Goal: Complete application form: Complete application form

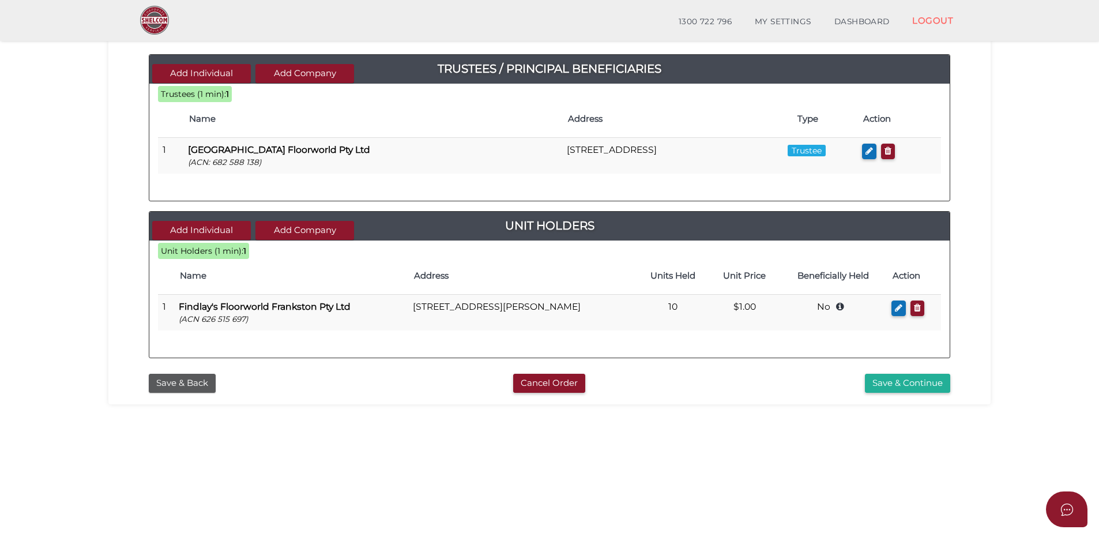
scroll to position [115, 0]
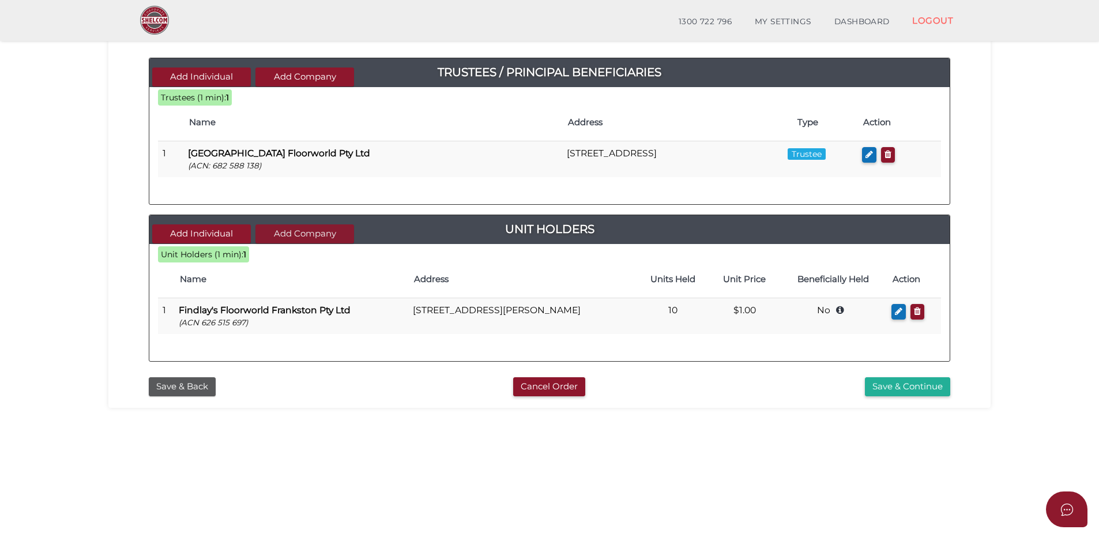
click at [300, 235] on button "Add Company" at bounding box center [304, 233] width 99 height 19
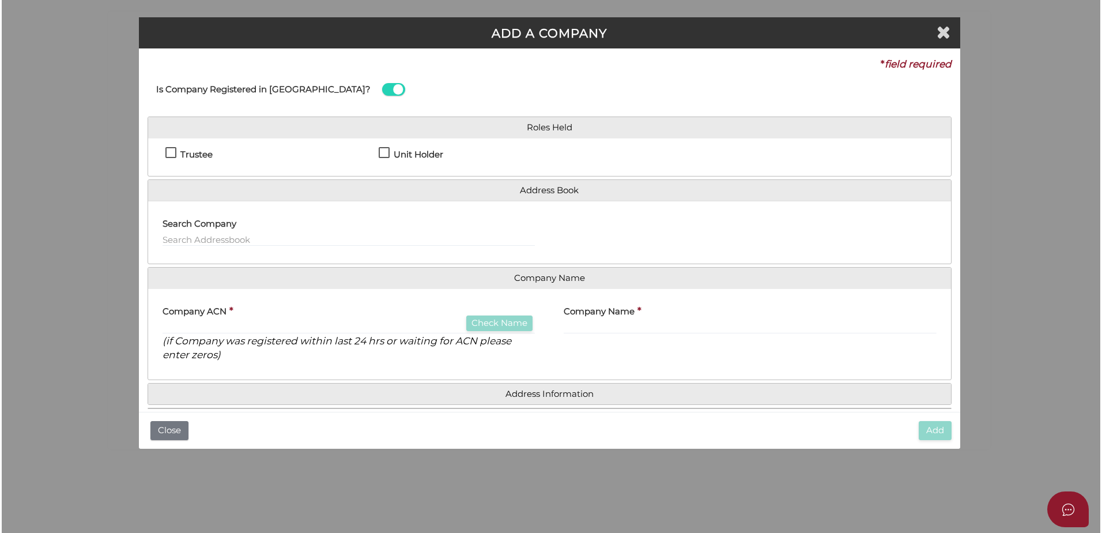
scroll to position [0, 0]
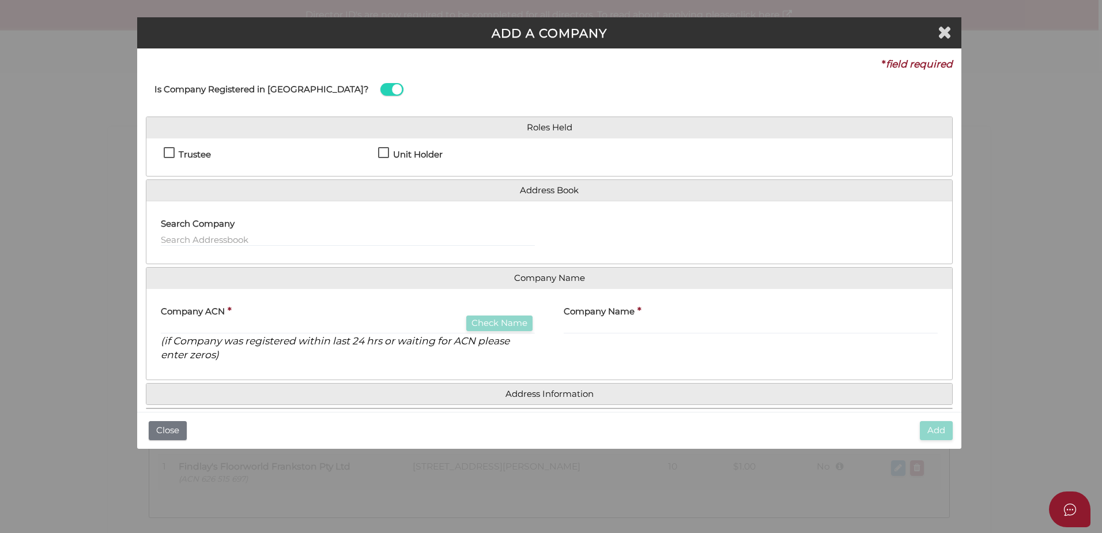
drag, startPoint x: 380, startPoint y: 152, endPoint x: 365, endPoint y: 168, distance: 21.6
click at [380, 152] on label "Unit Holder" at bounding box center [410, 157] width 65 height 14
checkbox input "true"
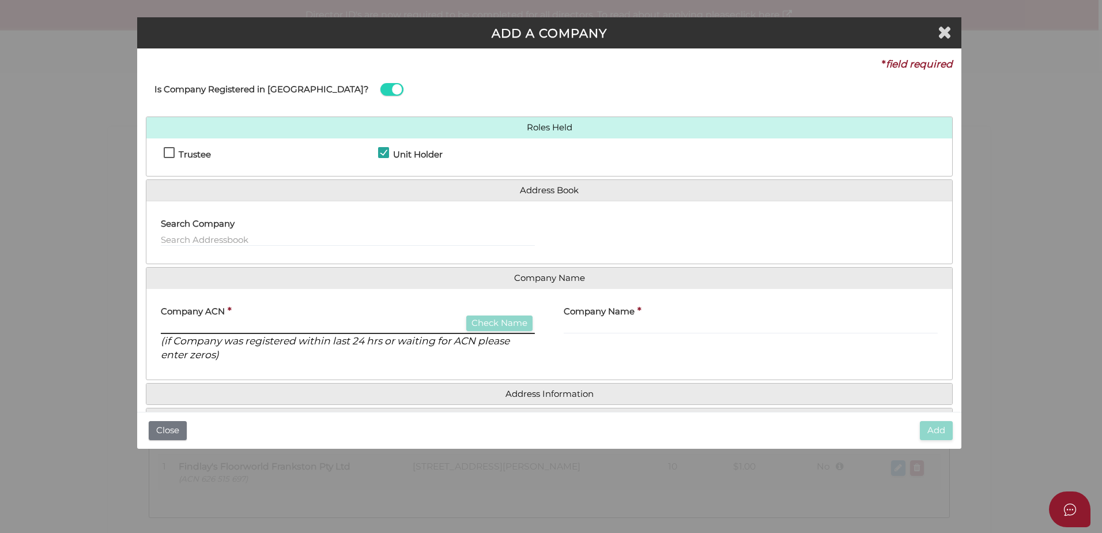
click at [220, 326] on input "text" at bounding box center [348, 327] width 374 height 13
click at [195, 238] on input "text" at bounding box center [348, 240] width 374 height 13
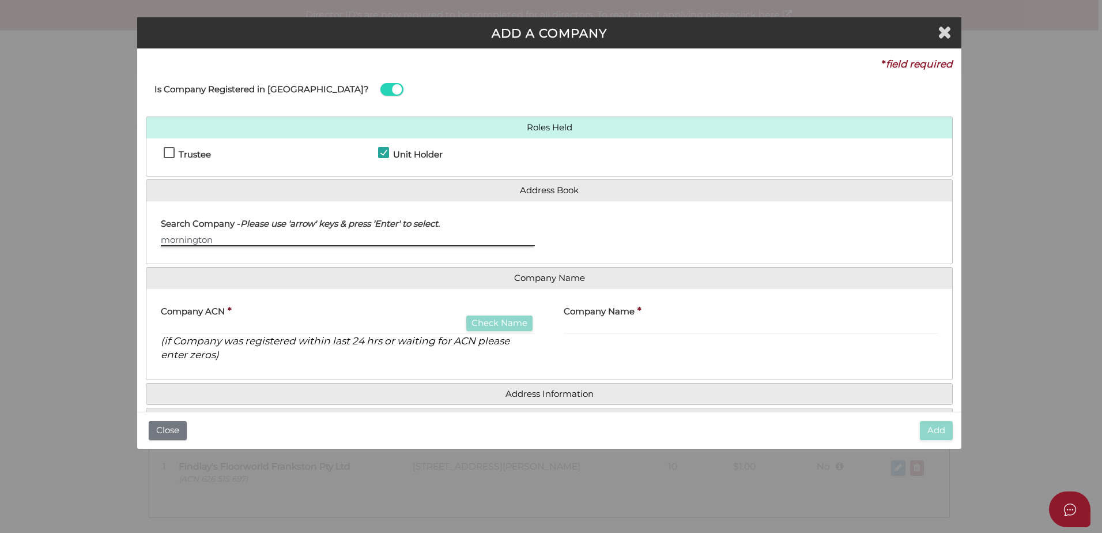
drag, startPoint x: 257, startPoint y: 238, endPoint x: 252, endPoint y: 242, distance: 6.6
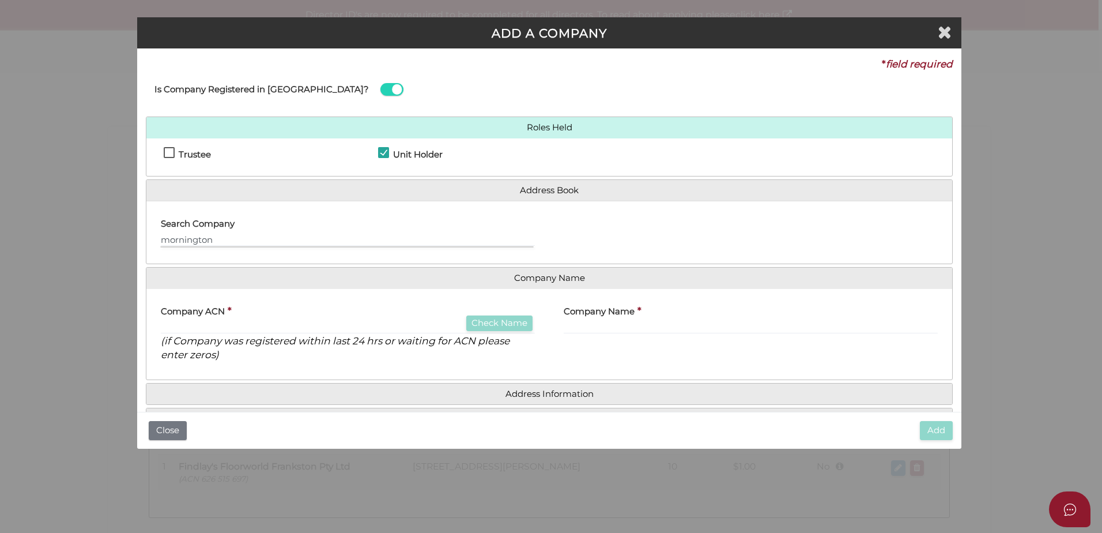
type input "Mornington"
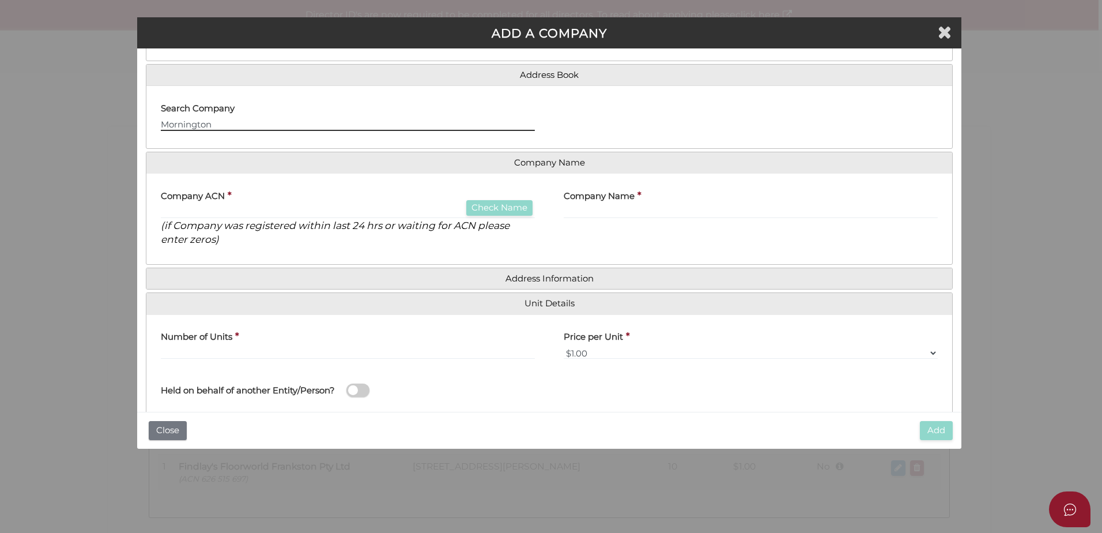
drag, startPoint x: 170, startPoint y: 126, endPoint x: 130, endPoint y: 126, distance: 40.4
click at [130, 126] on div "ADD A COMPANY * field required Is Company Registered in Australia? Roles Held T…" at bounding box center [551, 266] width 1102 height 533
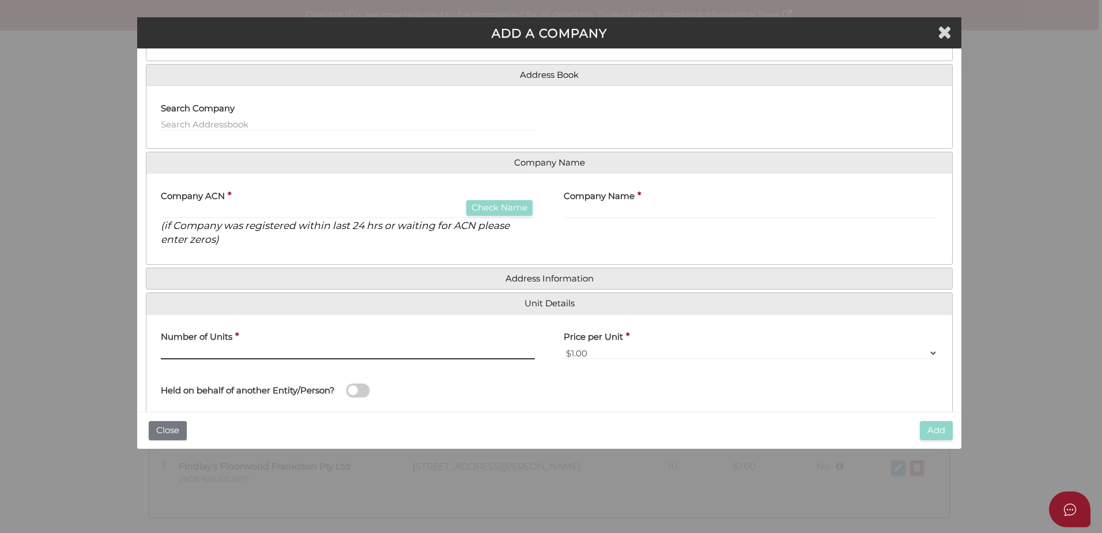
click at [199, 353] on input "text" at bounding box center [348, 353] width 374 height 13
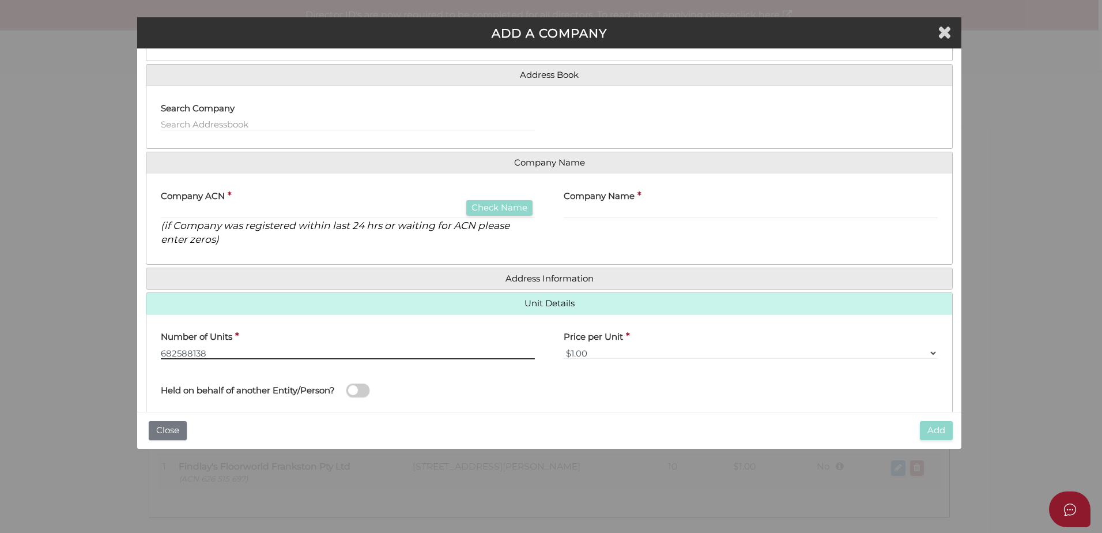
type input "682588138"
click at [365, 387] on span at bounding box center [358, 389] width 23 height 13
click at [0, 0] on input "checkbox" at bounding box center [0, 0] width 0 height 0
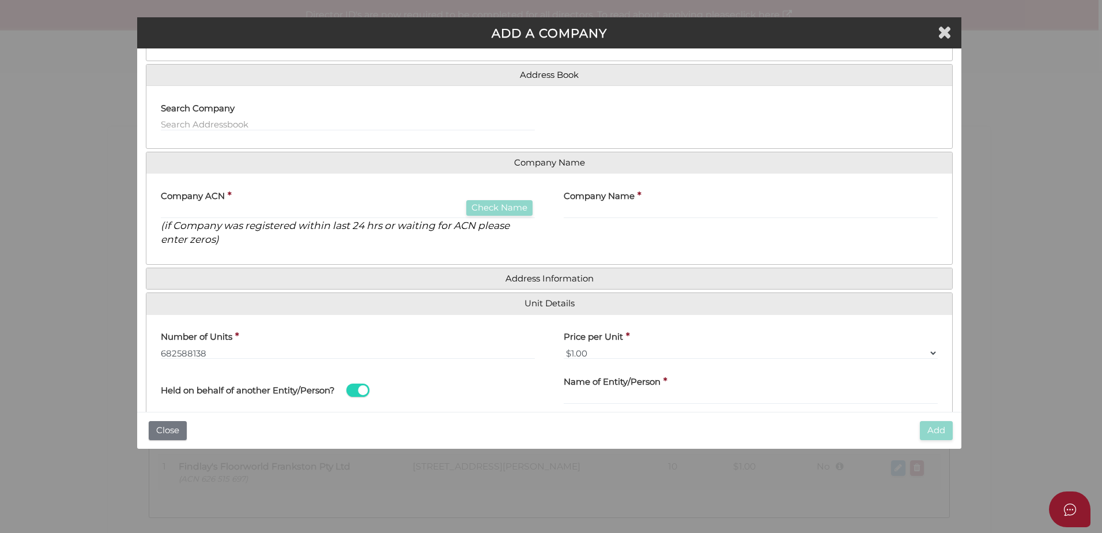
click at [265, 344] on div "Number of Units * 682588138" at bounding box center [348, 341] width 374 height 36
drag, startPoint x: 234, startPoint y: 347, endPoint x: 112, endPoint y: 340, distance: 121.9
click at [112, 340] on div "ADD A COMPANY * field required Is Company Registered in Australia? Roles Held T…" at bounding box center [551, 266] width 1102 height 533
click at [194, 204] on label "Company ACN" at bounding box center [193, 194] width 64 height 24
click at [190, 212] on input "text" at bounding box center [348, 212] width 374 height 13
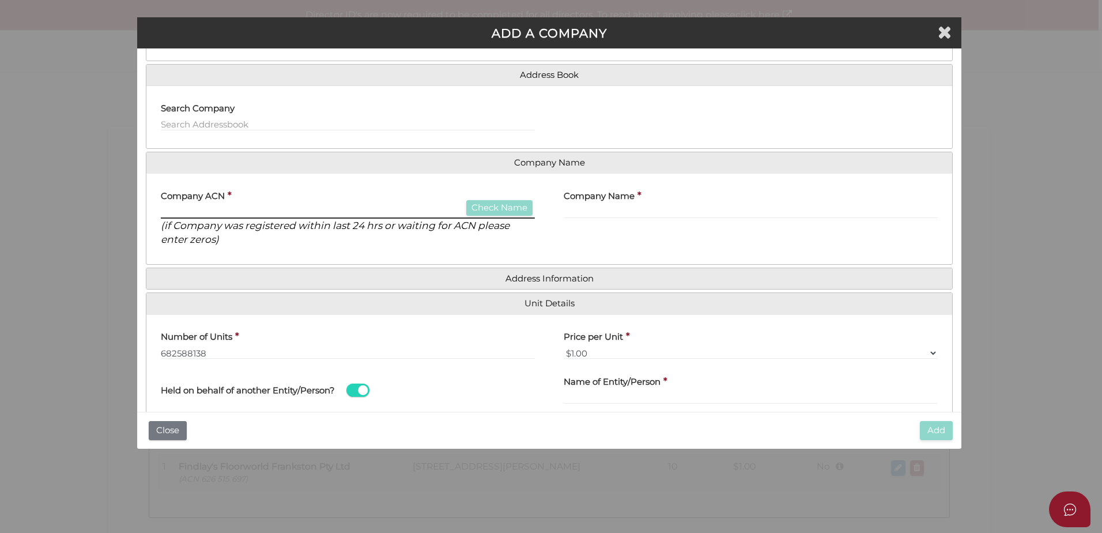
paste input "973485939052570673786639671"
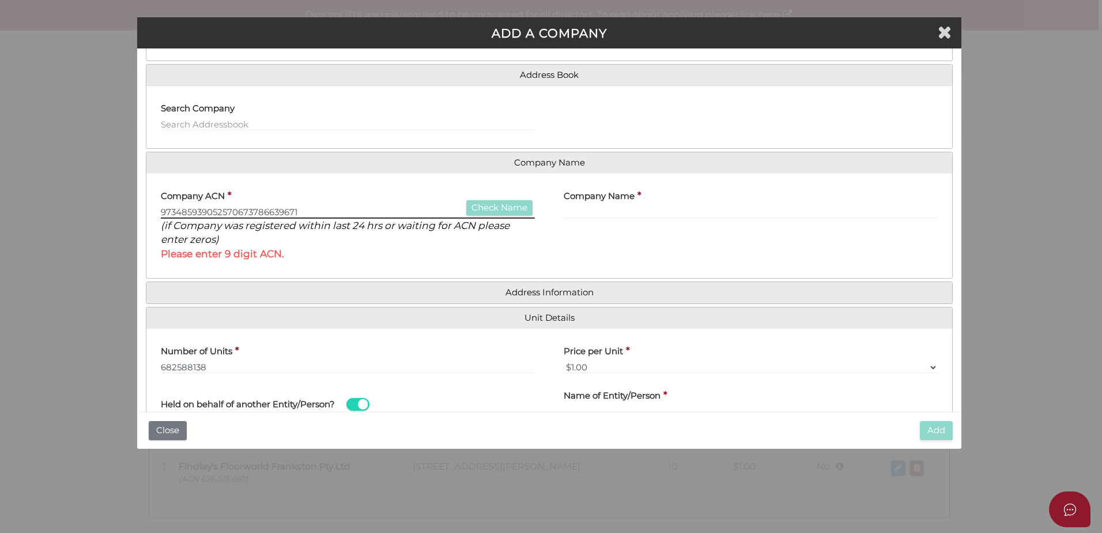
drag, startPoint x: 300, startPoint y: 214, endPoint x: 118, endPoint y: 207, distance: 182.3
click at [118, 207] on div "ADD A COMPANY * field required Is Company Registered in Australia? Roles Held T…" at bounding box center [551, 266] width 1102 height 533
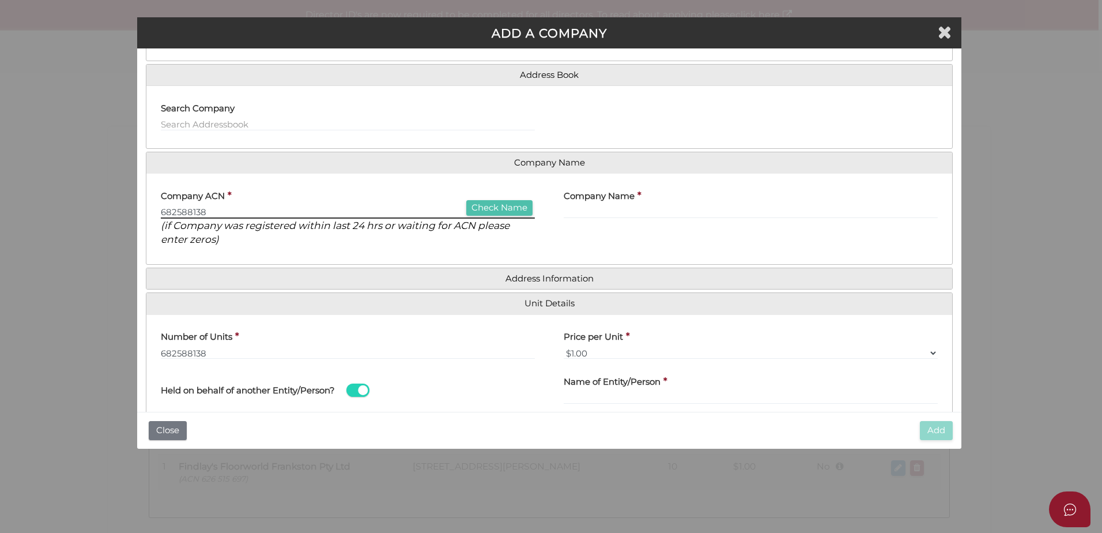
type input "682588138"
click at [504, 206] on button "Check Name" at bounding box center [499, 208] width 66 height 16
type input "MORNINGTON PENINSULA FLOORWORLD PTY LTD"
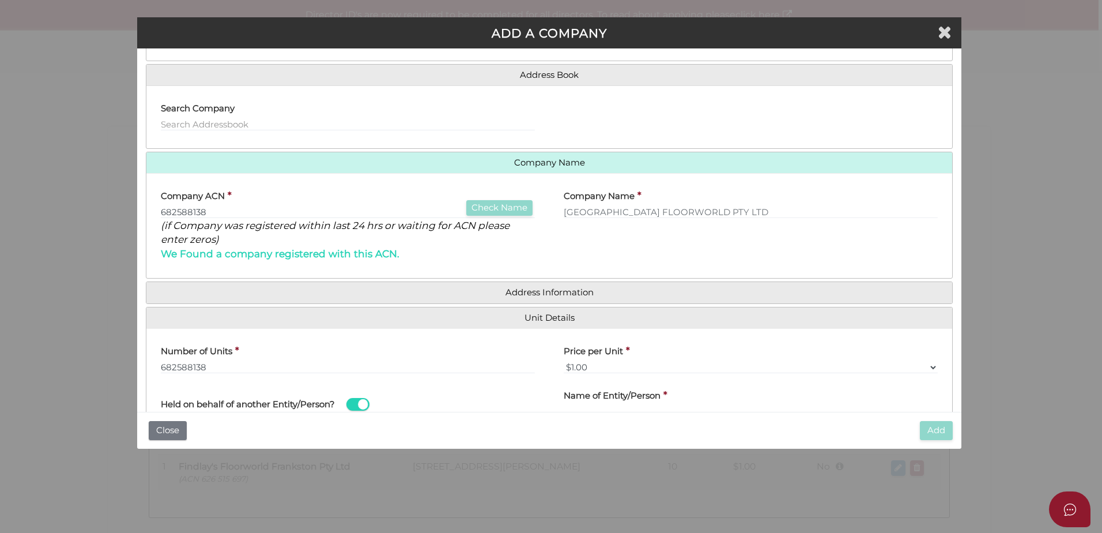
drag, startPoint x: 247, startPoint y: 344, endPoint x: 243, endPoint y: 352, distance: 8.5
click at [244, 348] on div "Number of Units * 682588138" at bounding box center [348, 355] width 374 height 36
drag, startPoint x: 236, startPoint y: 367, endPoint x: 150, endPoint y: 374, distance: 85.6
click at [150, 374] on div "Number of Units * 682588138" at bounding box center [347, 359] width 403 height 45
click at [208, 363] on input "text" at bounding box center [348, 367] width 374 height 13
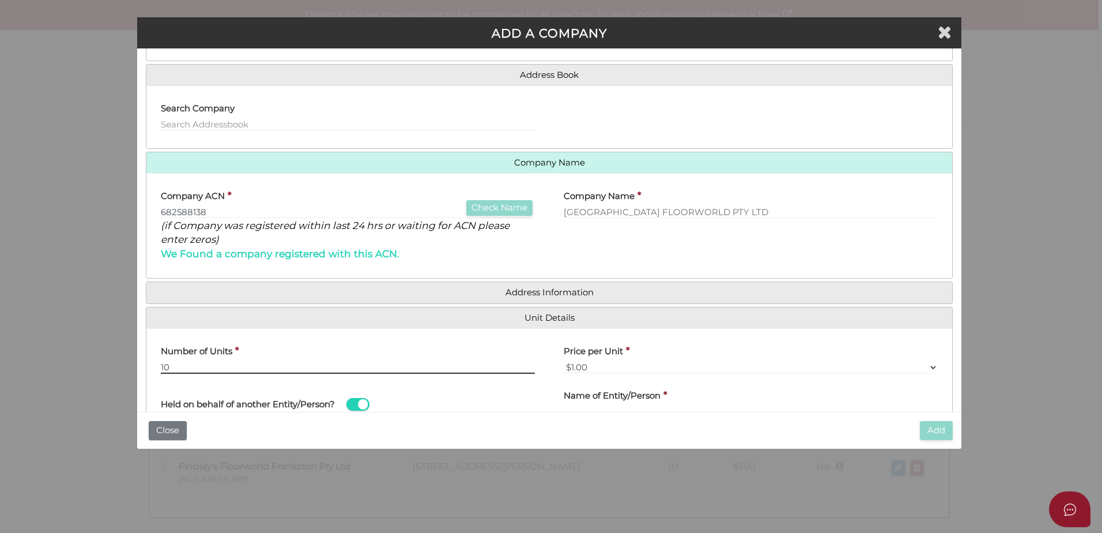
type input "10"
drag, startPoint x: 312, startPoint y: 423, endPoint x: 417, endPoint y: 430, distance: 105.2
click at [313, 423] on div "Add Close" at bounding box center [549, 430] width 825 height 37
click at [572, 404] on label "Name of Entity/Person" at bounding box center [612, 394] width 97 height 24
click at [589, 407] on input "text" at bounding box center [751, 411] width 374 height 13
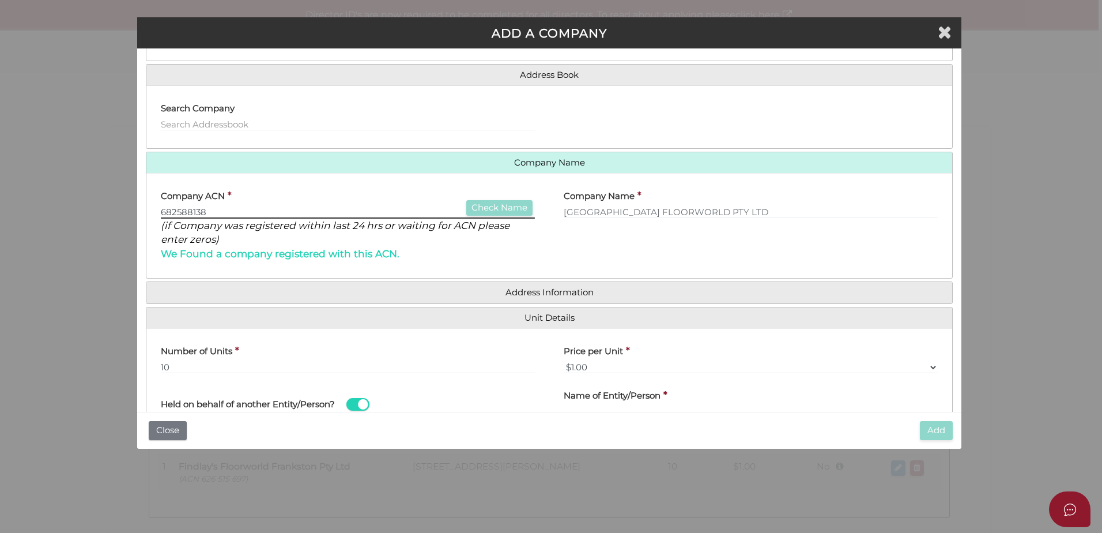
drag, startPoint x: 232, startPoint y: 211, endPoint x: 110, endPoint y: 199, distance: 122.2
click at [110, 199] on div "ADD A COMPANY * field required Is Company Registered in Australia? Roles Held T…" at bounding box center [551, 266] width 1102 height 533
type input "6"
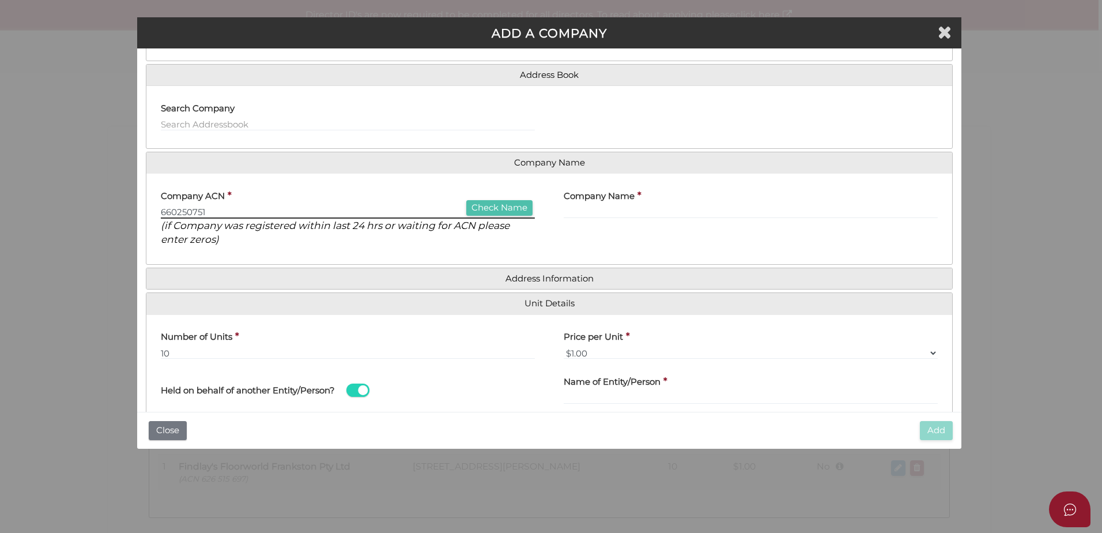
type input "660250751"
click at [488, 209] on button "Check Name" at bounding box center [499, 208] width 66 height 16
type input "WILSON FAMILY INV PTY LTD"
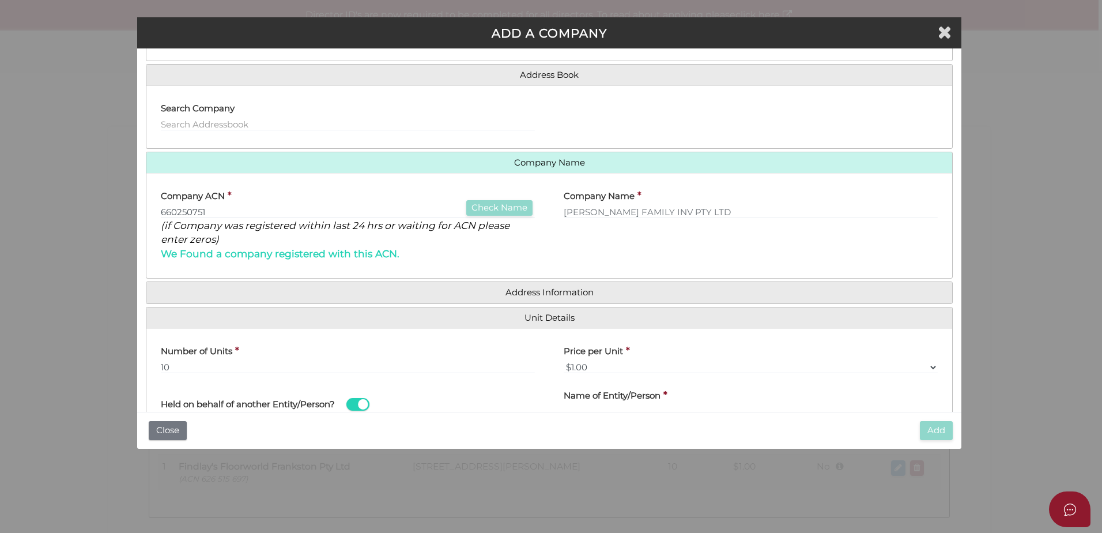
click at [589, 402] on label "Name of Entity/Person" at bounding box center [612, 394] width 97 height 24
click at [270, 405] on h4 "Held on behalf of another Entity/Person?" at bounding box center [248, 405] width 174 height 10
click at [0, 0] on input "checkbox" at bounding box center [0, 0] width 0 height 0
click at [612, 409] on div "Held on behalf of another Entity/Person? Name of Entity/Person *" at bounding box center [549, 401] width 806 height 39
click at [370, 405] on span at bounding box center [358, 404] width 23 height 13
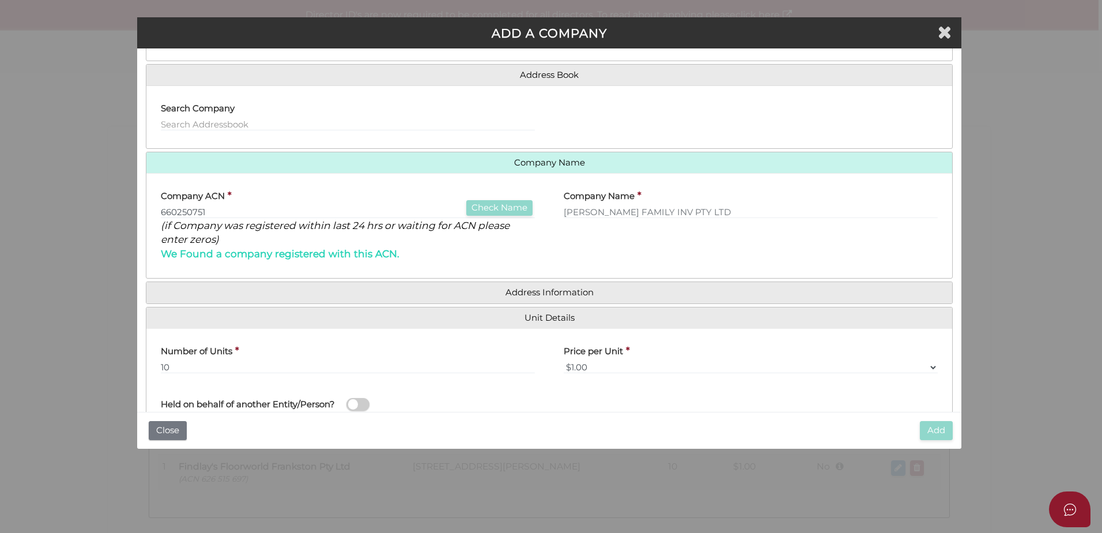
click at [0, 0] on input "checkbox" at bounding box center [0, 0] width 0 height 0
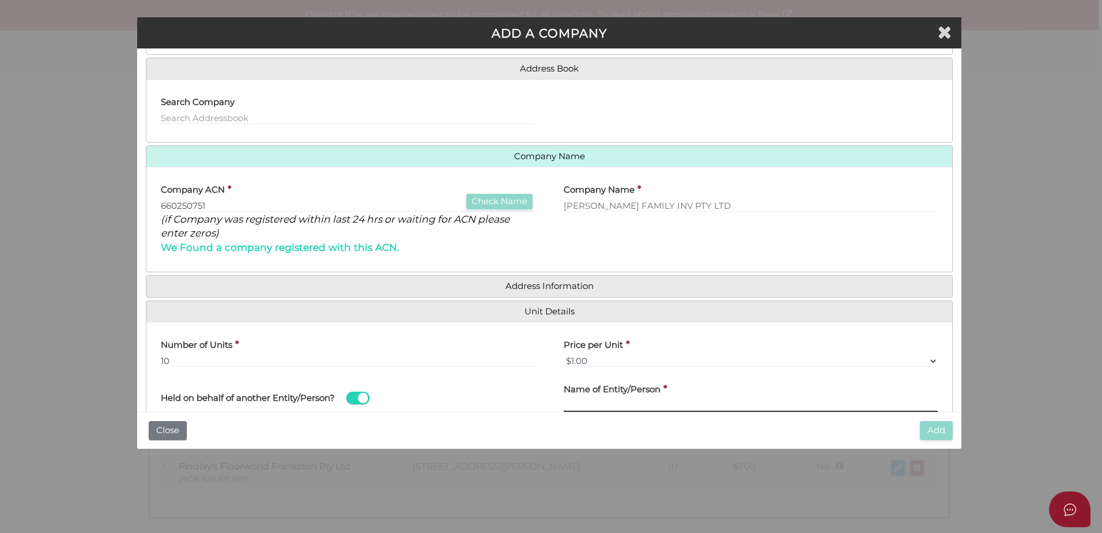
click at [579, 405] on input "text" at bounding box center [751, 405] width 374 height 13
click at [606, 404] on input "text" at bounding box center [751, 405] width 374 height 13
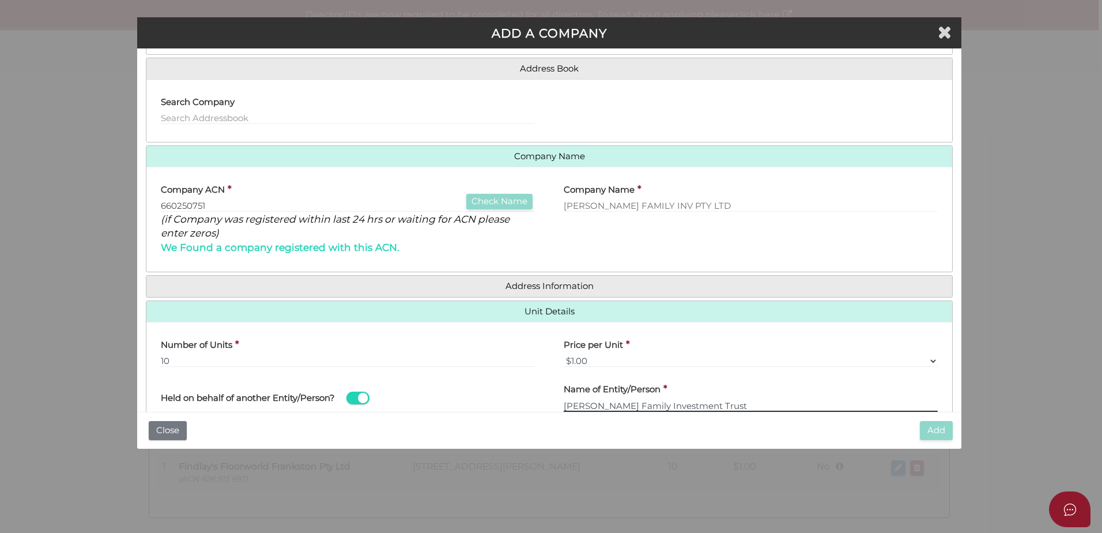
type input "Wilson Family Investment Trust"
click at [504, 247] on div "Company ACN * 660250751 Check Name (if Company was registered within last 24 hr…" at bounding box center [348, 215] width 374 height 78
click at [377, 356] on input "10" at bounding box center [348, 361] width 374 height 13
click at [618, 348] on h4 "Price per Unit" at bounding box center [593, 345] width 59 height 10
click at [419, 402] on div "Held on behalf of another Entity/Person?" at bounding box center [348, 392] width 374 height 32
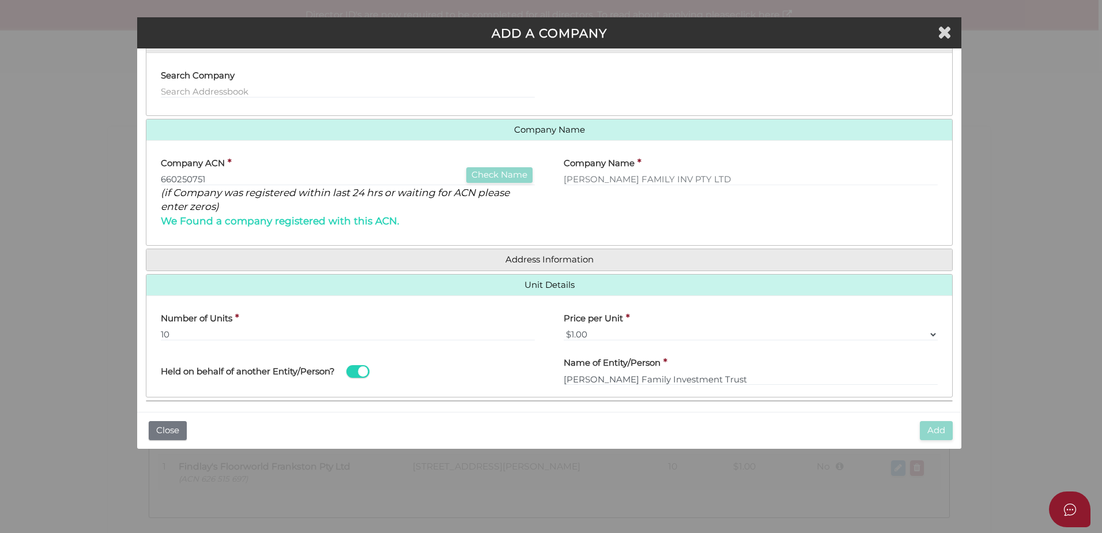
scroll to position [156, 0]
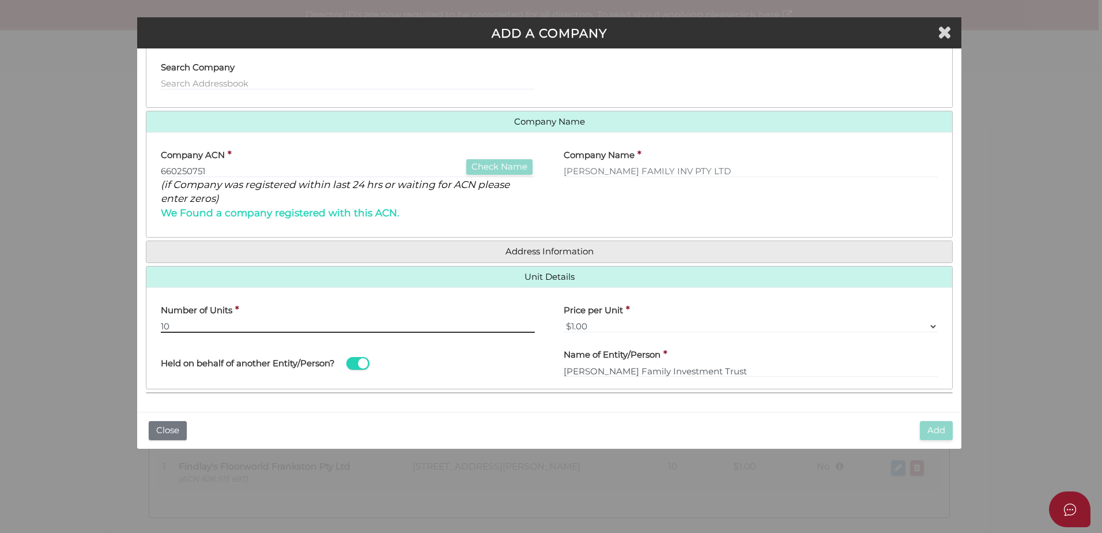
click at [334, 320] on input "10" at bounding box center [348, 326] width 374 height 13
click at [601, 326] on select "$0.01 $0.10 $0.50 $1.00 $2.00 $5.00 $10.00" at bounding box center [751, 326] width 374 height 13
click at [405, 326] on input "10" at bounding box center [348, 326] width 374 height 13
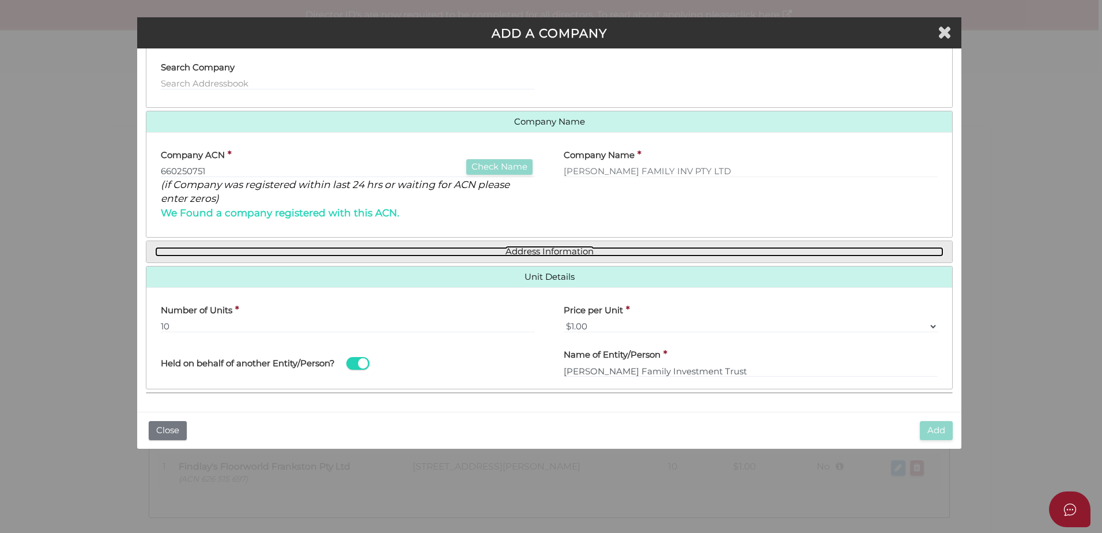
click at [491, 251] on link "Address Information" at bounding box center [549, 252] width 789 height 10
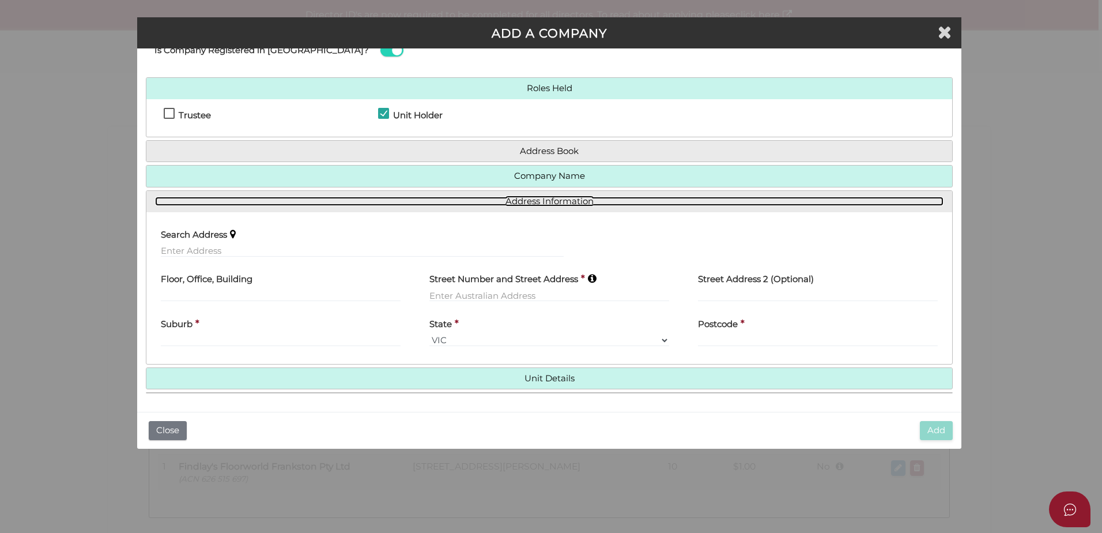
scroll to position [39, 0]
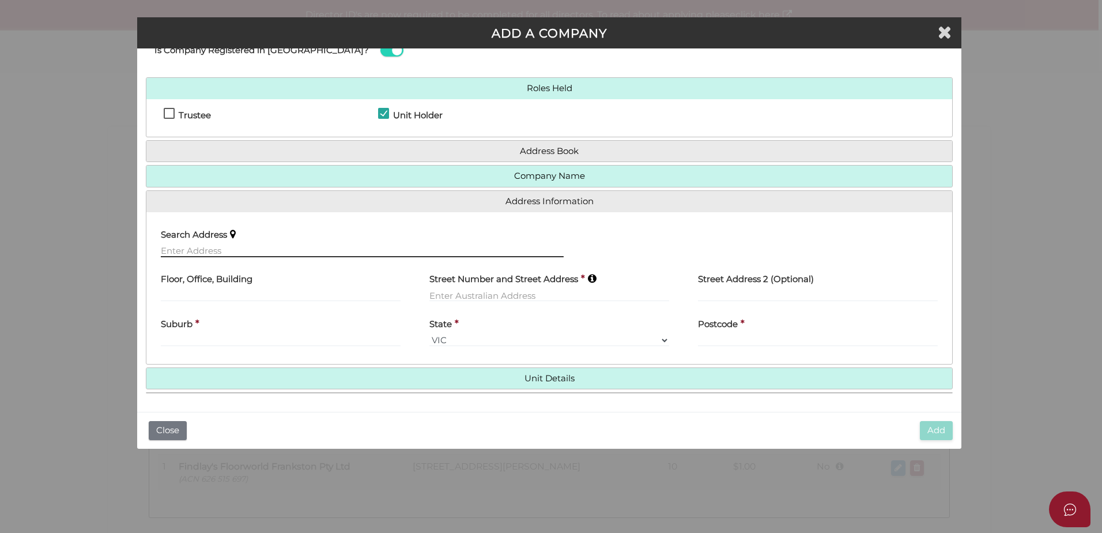
click at [189, 251] on input "text" at bounding box center [362, 250] width 403 height 13
click at [269, 169] on h4 "Company Name" at bounding box center [549, 175] width 806 height 21
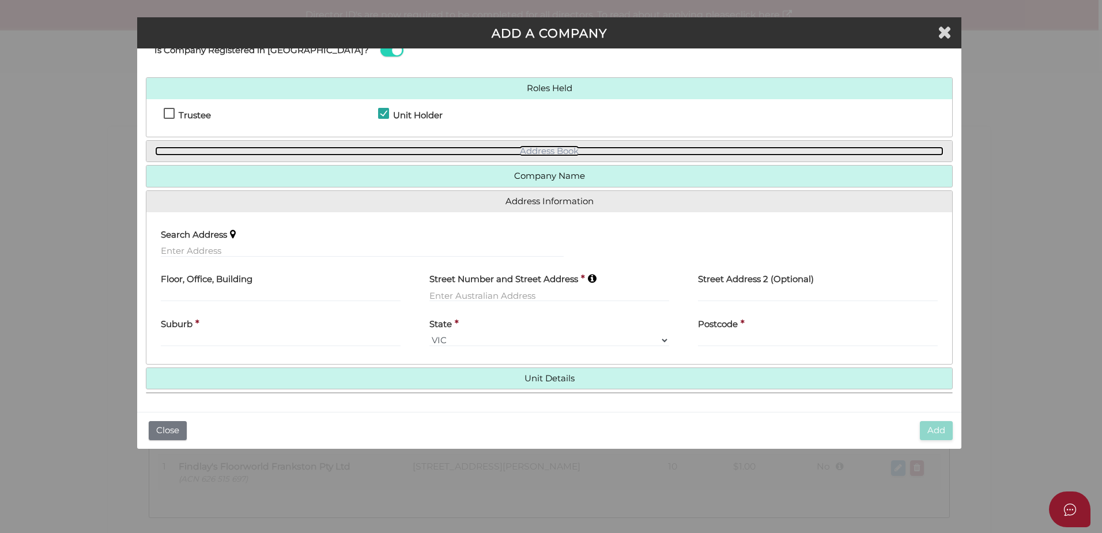
click at [294, 150] on link "Address Book" at bounding box center [549, 151] width 789 height 10
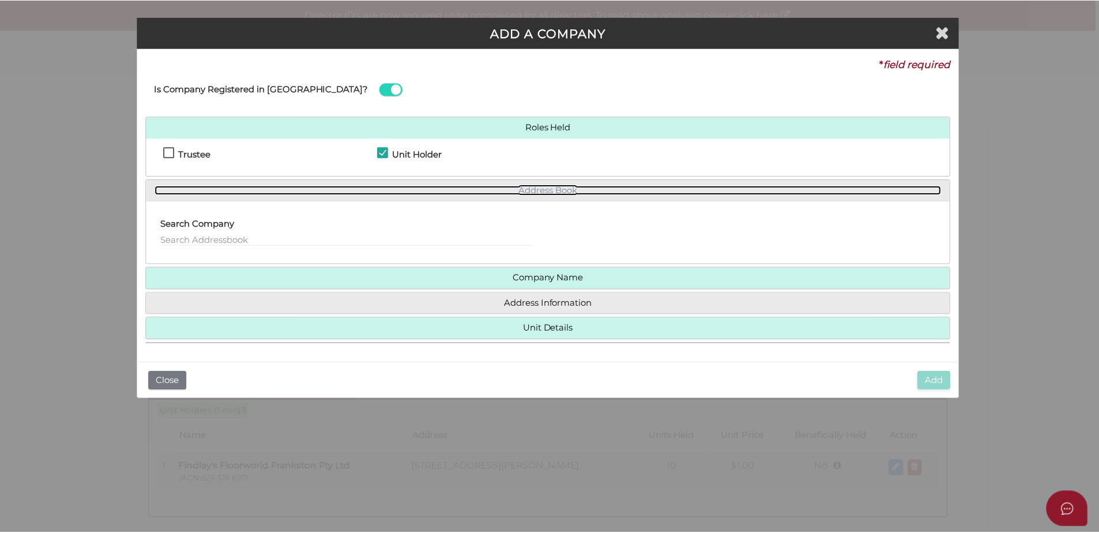
scroll to position [0, 0]
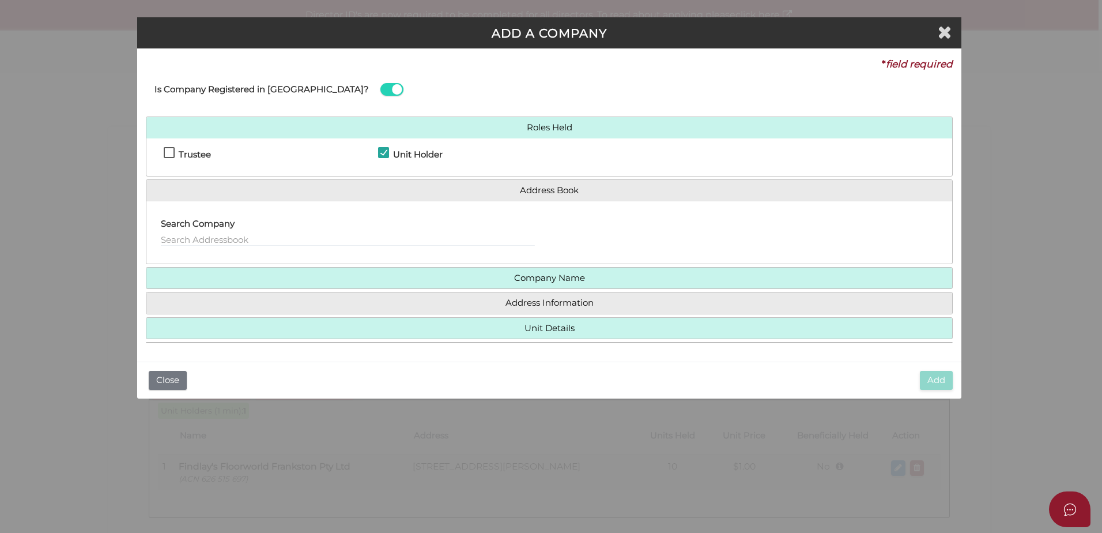
click at [273, 180] on h4 "Address Book" at bounding box center [549, 190] width 806 height 21
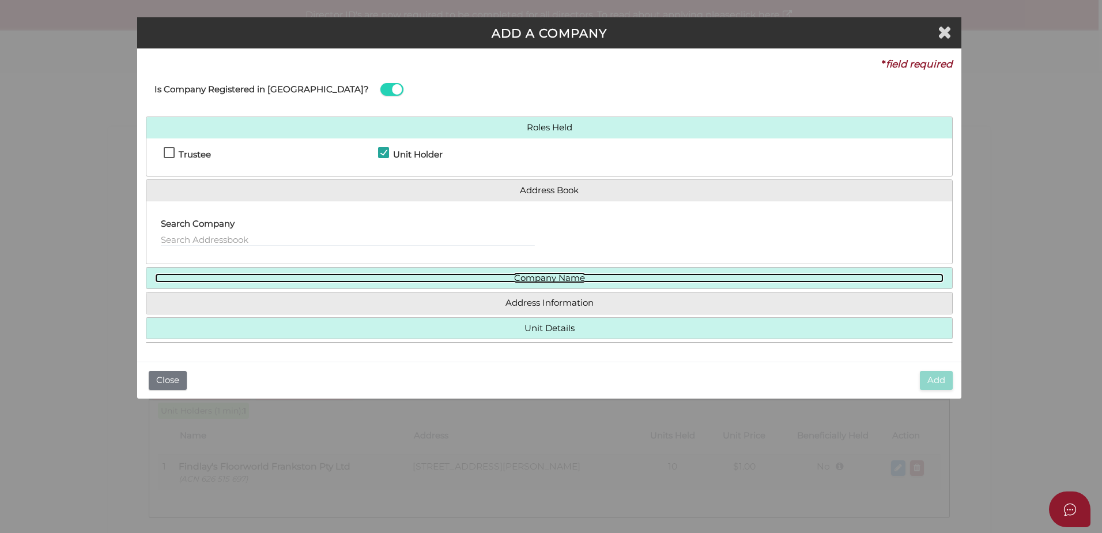
click at [351, 276] on link "Company Name" at bounding box center [549, 278] width 789 height 10
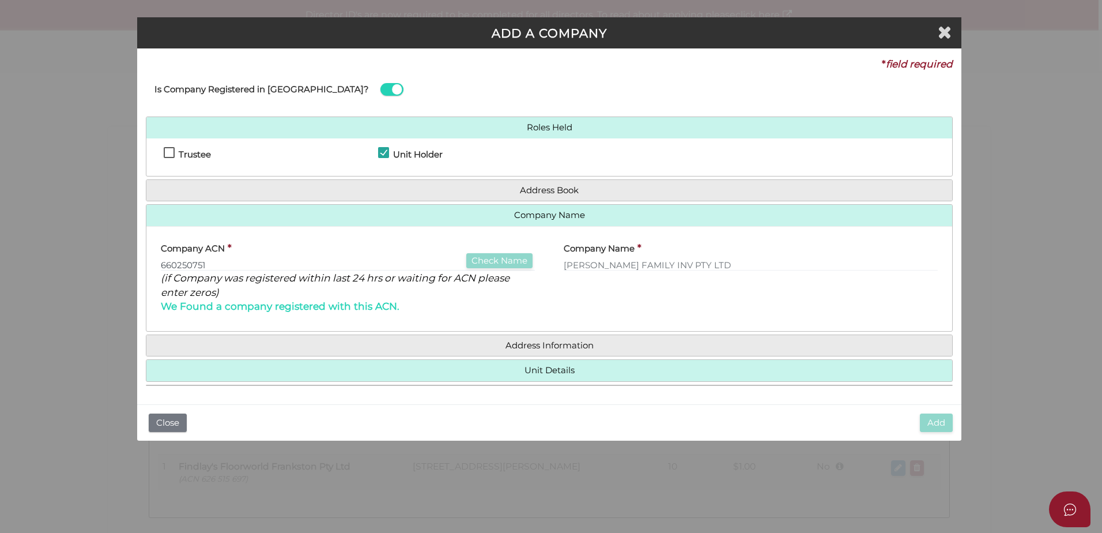
click at [380, 352] on h4 "Address Information" at bounding box center [549, 345] width 806 height 21
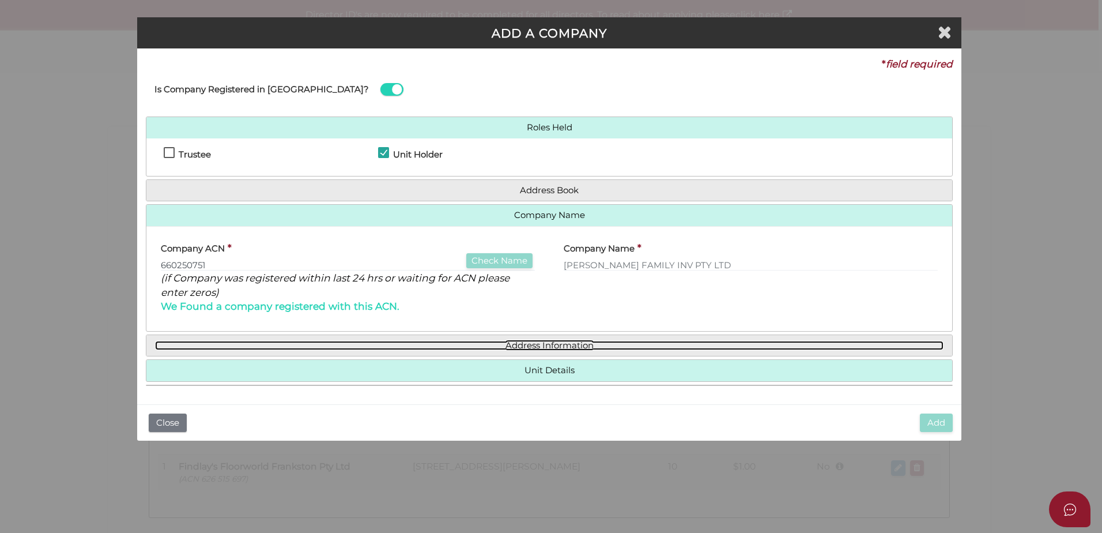
click at [507, 345] on link "Address Information" at bounding box center [549, 346] width 789 height 10
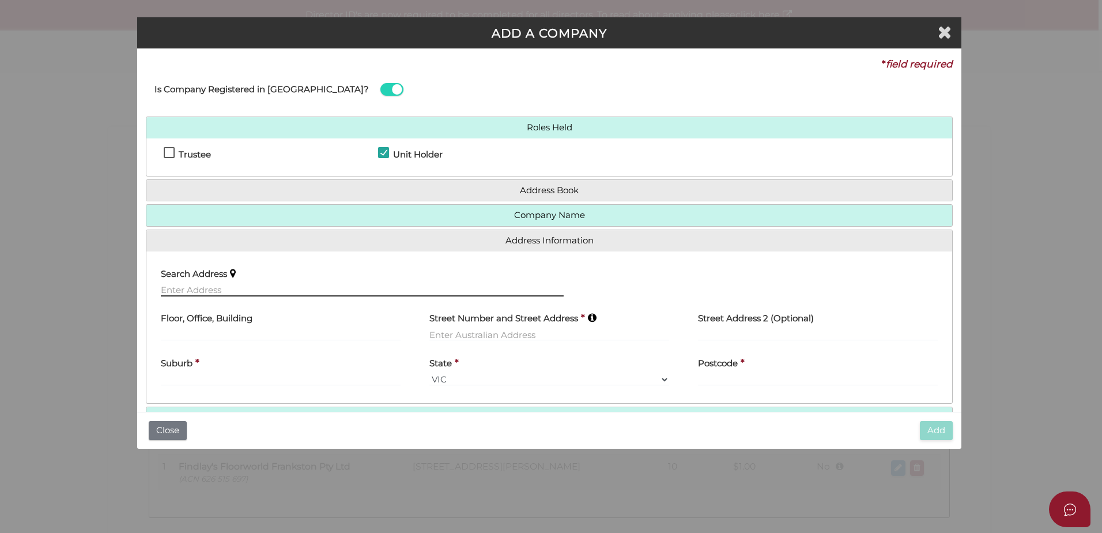
click at [177, 289] on input "text" at bounding box center [362, 290] width 403 height 13
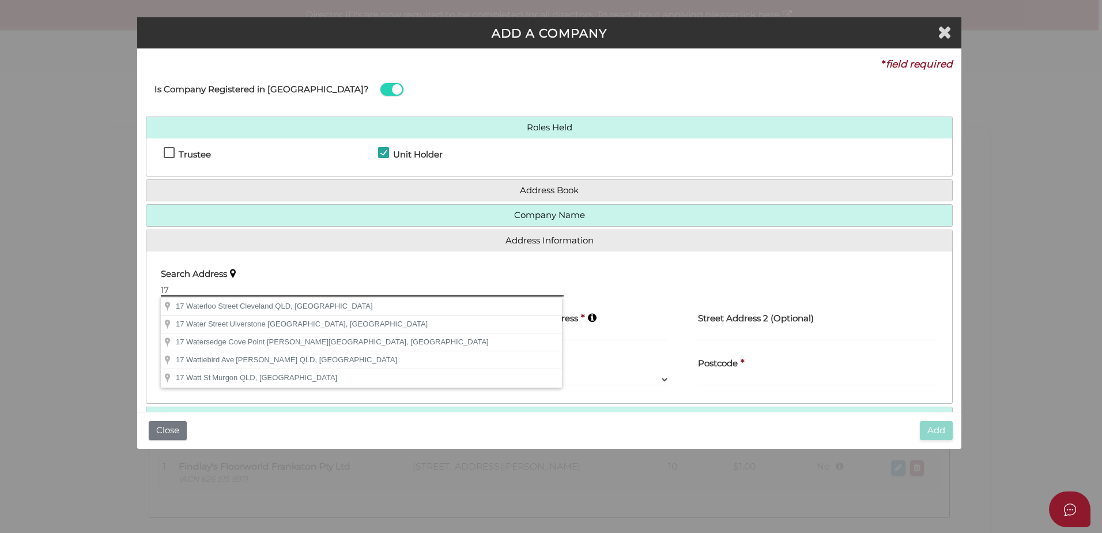
type input "1"
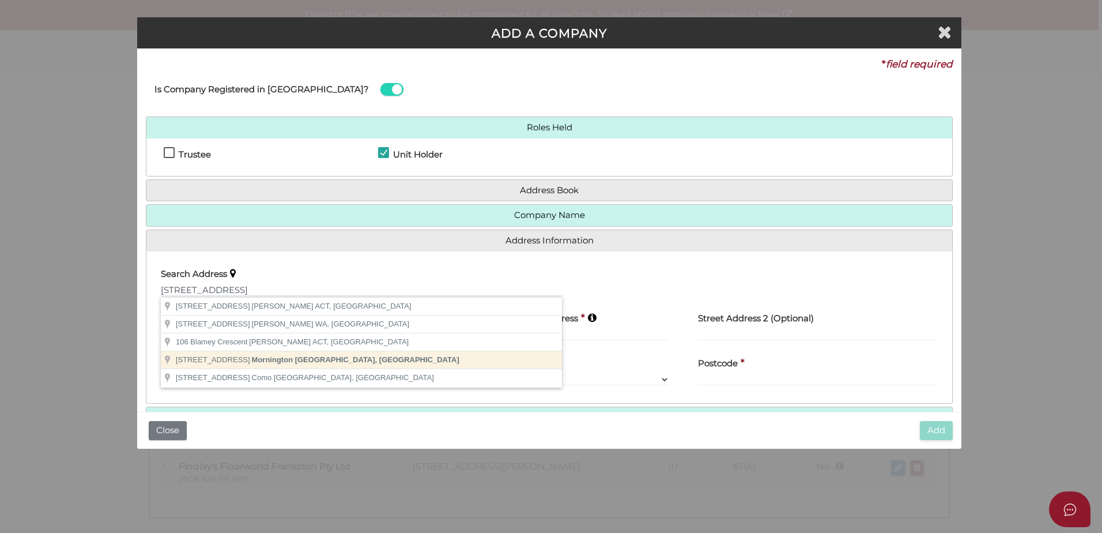
type input "106 Blamey Place, Mornington VIC, Australia"
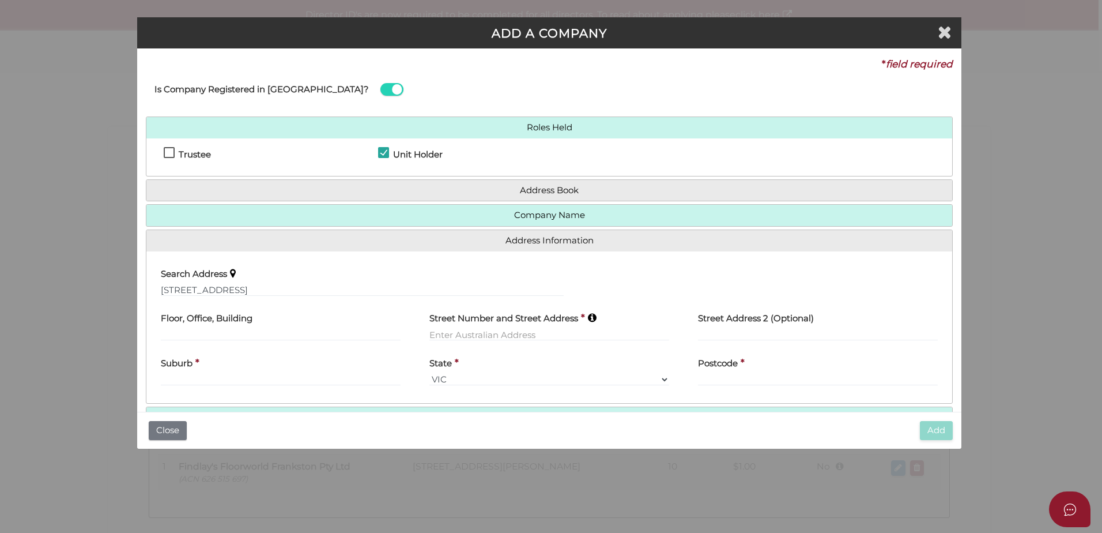
type input "106 Blamey Place"
type input "Mornington"
select select "VIC"
type input "3931"
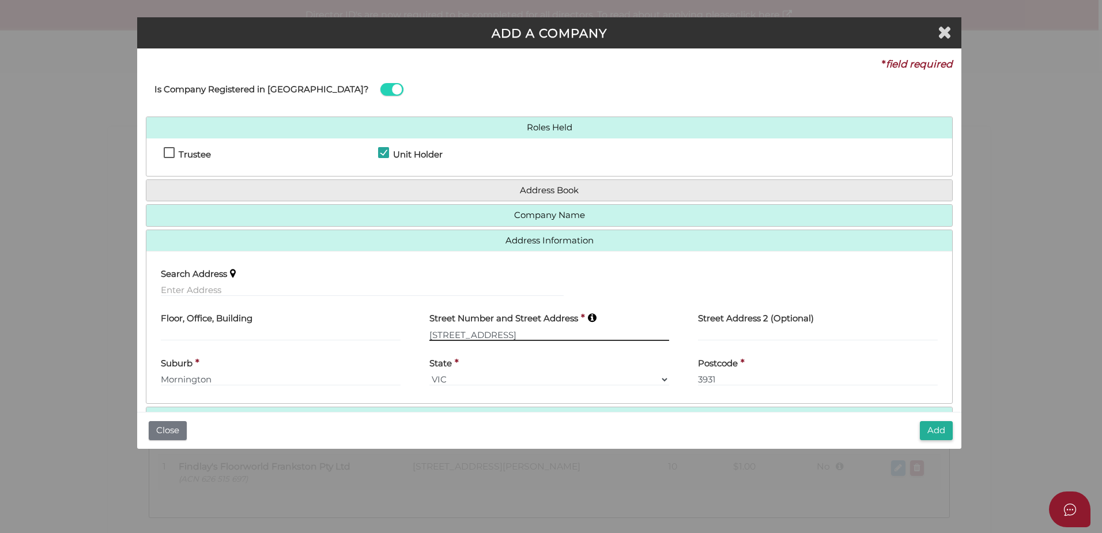
click at [441, 337] on input "106 Blamey Place" at bounding box center [550, 334] width 240 height 13
click at [432, 333] on input "106 Blamey Place" at bounding box center [550, 334] width 240 height 13
type input "16 Blamey Place"
click at [417, 295] on input "text" at bounding box center [362, 290] width 403 height 13
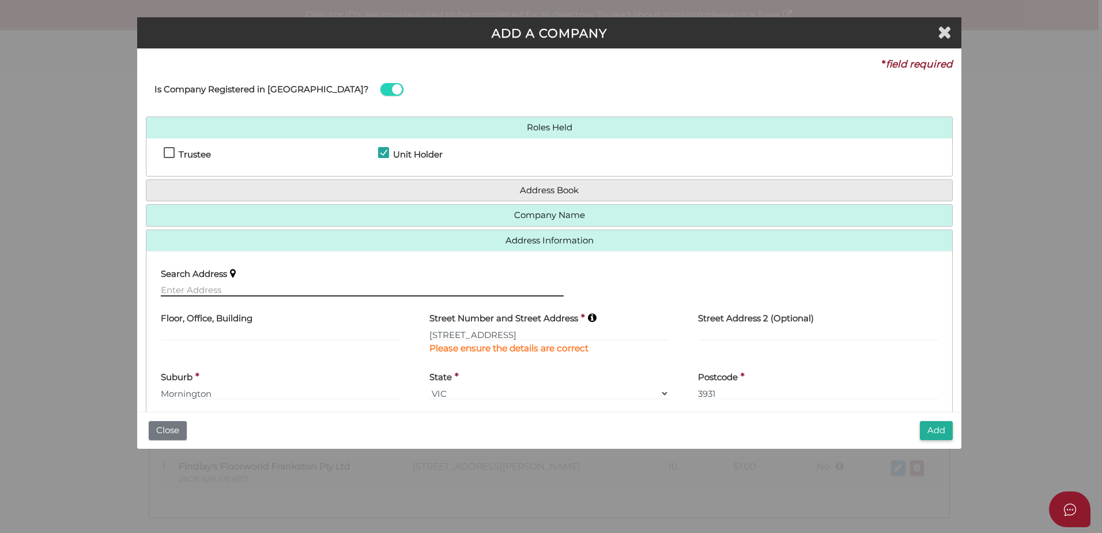
click at [261, 289] on input "text" at bounding box center [362, 290] width 403 height 13
click at [929, 431] on button "Add" at bounding box center [936, 430] width 33 height 19
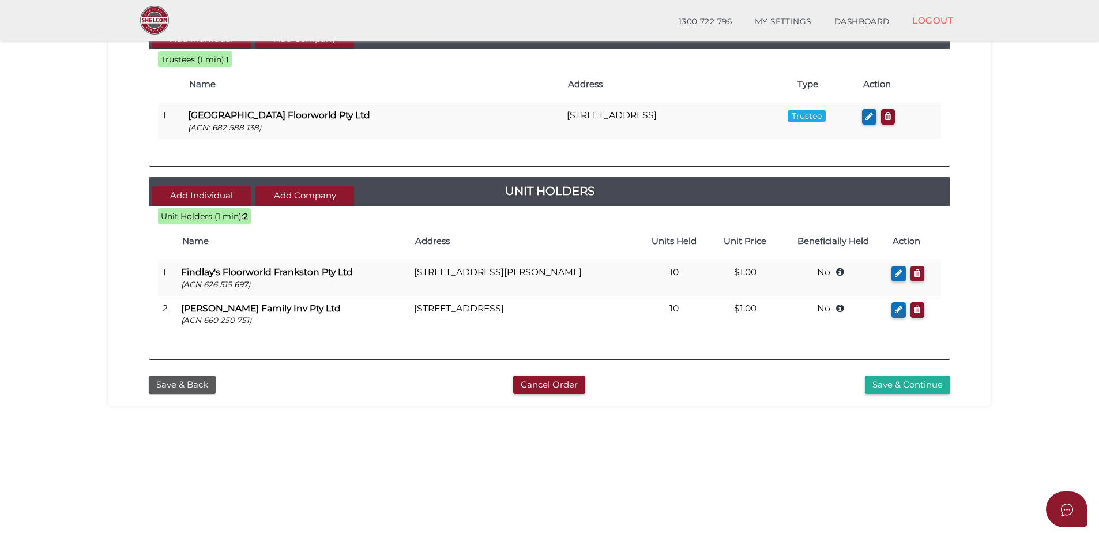
scroll to position [173, 0]
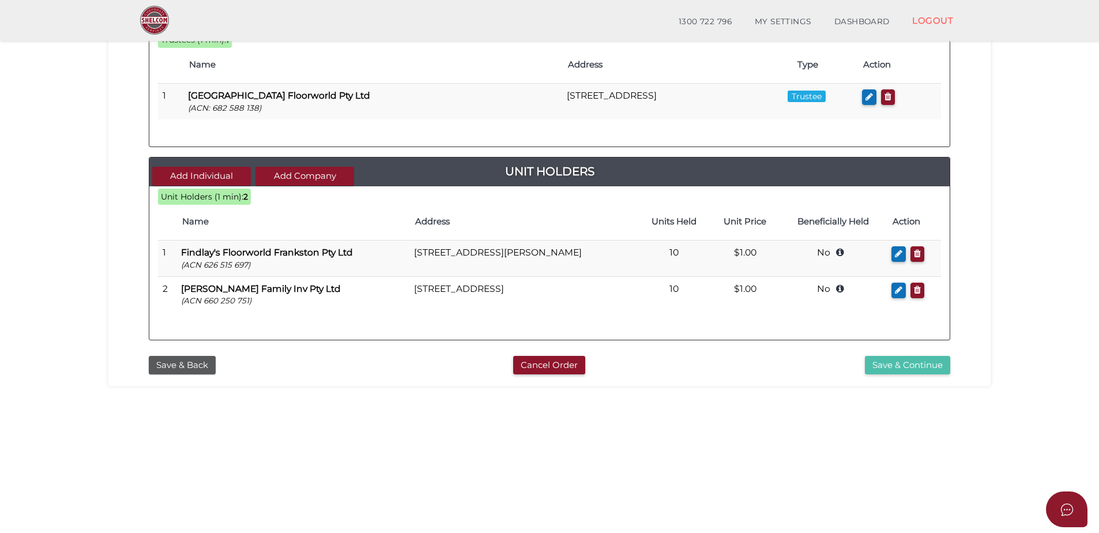
click at [926, 364] on button "Save & Continue" at bounding box center [907, 365] width 85 height 19
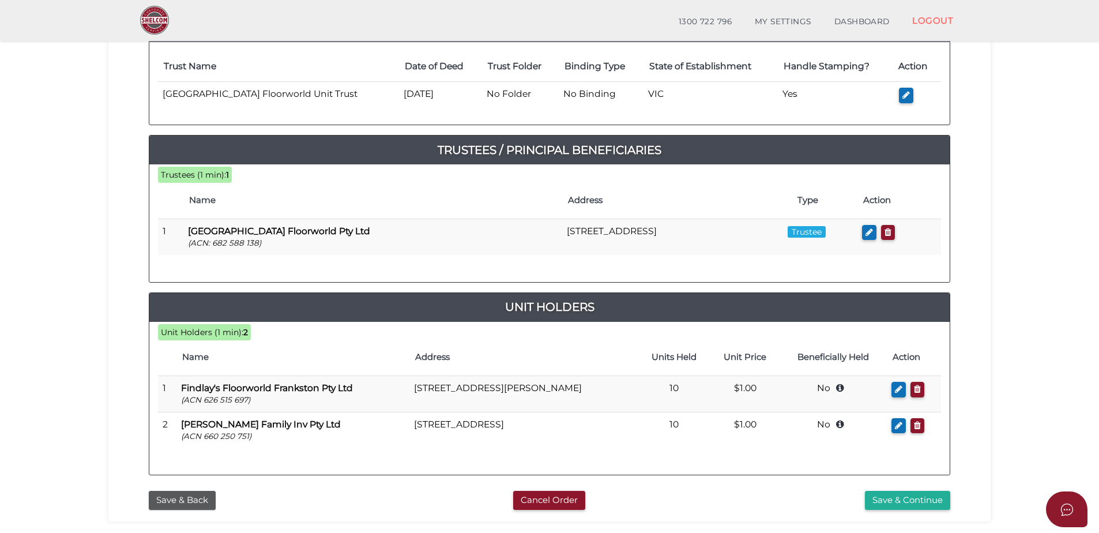
scroll to position [173, 0]
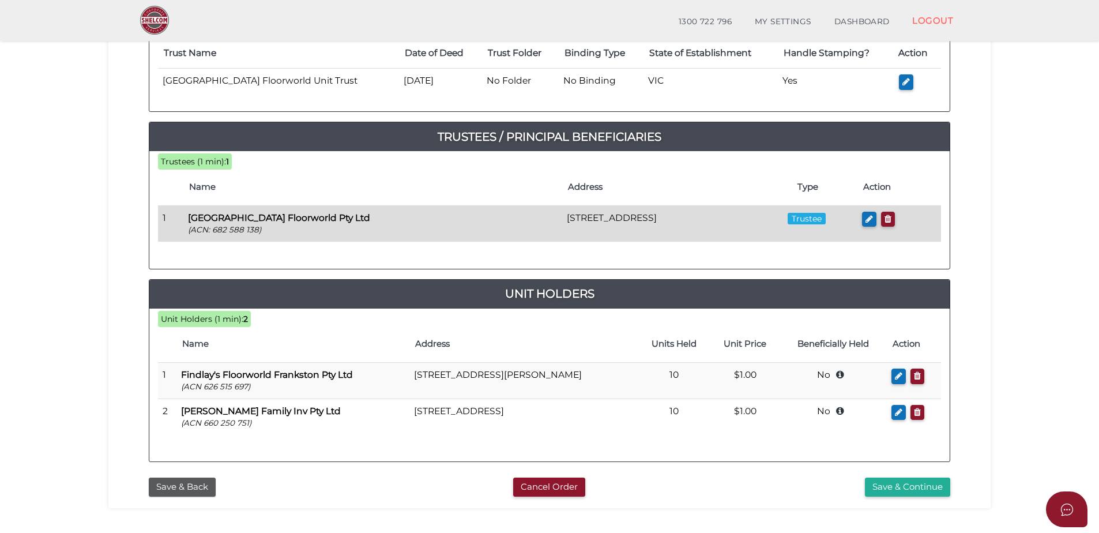
click at [280, 232] on p "(ACN: 682 588 138)" at bounding box center [373, 229] width 370 height 11
click at [876, 212] on button "button" at bounding box center [869, 220] width 14 height 16
checkbox input "true"
type input "682588138"
type input "Mornington Peninsula Floorworld Pty Ltd"
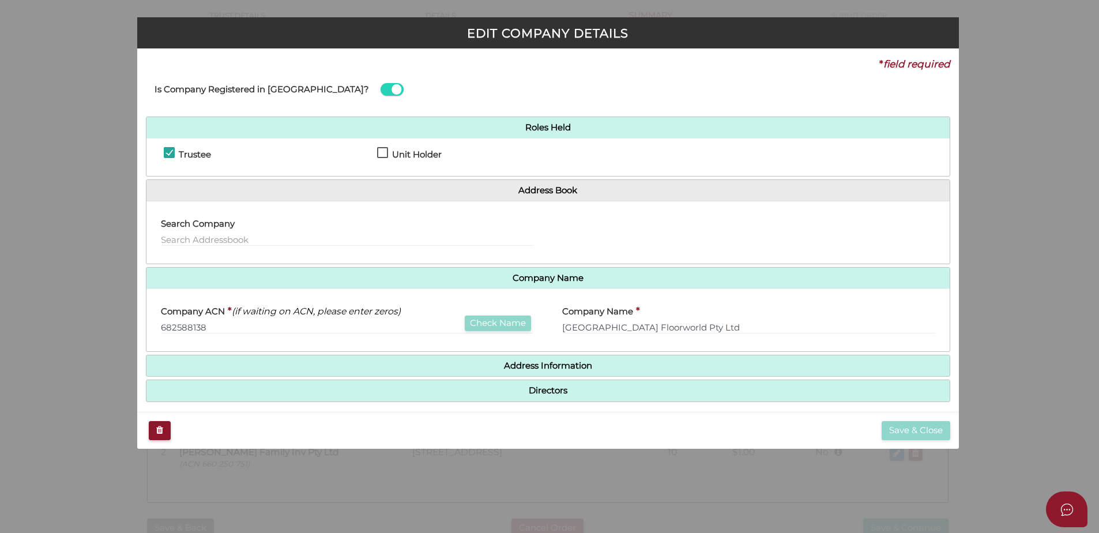
scroll to position [0, 0]
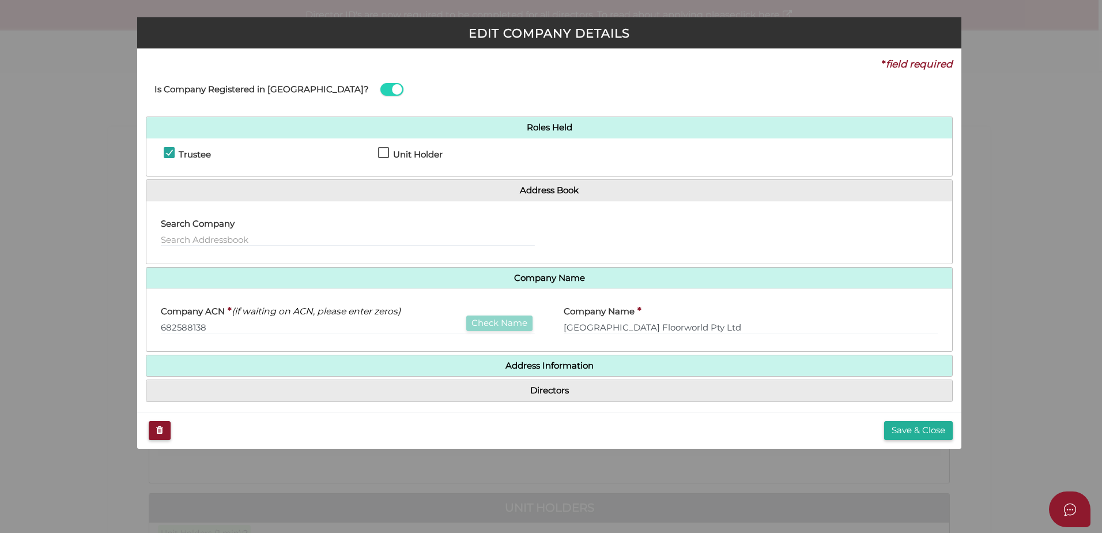
click at [904, 441] on div "Save & Close" at bounding box center [549, 430] width 825 height 37
click at [908, 434] on button "Save & Close" at bounding box center [918, 430] width 69 height 19
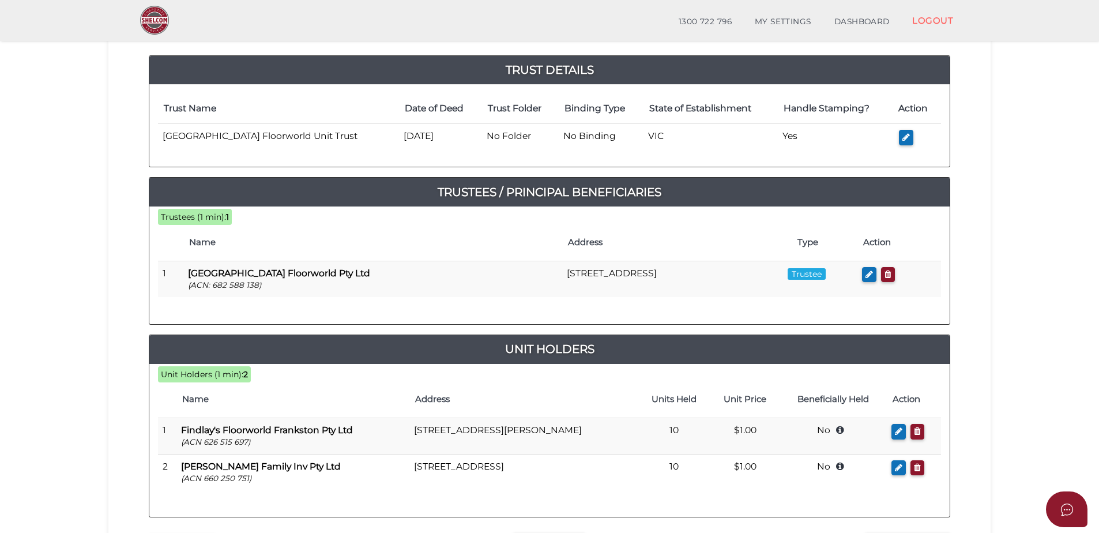
scroll to position [259, 0]
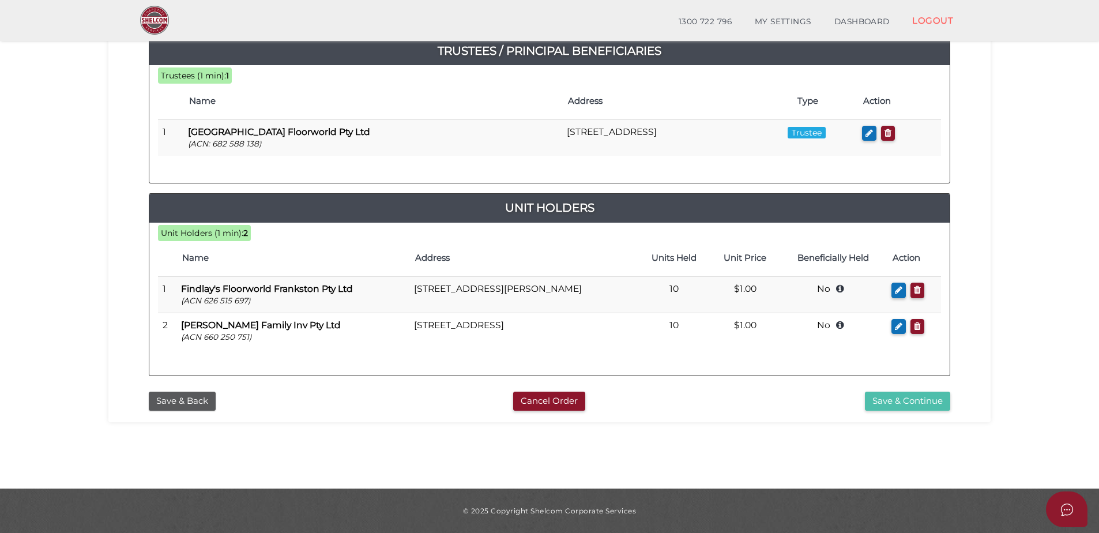
click at [916, 401] on button "Save & Continue" at bounding box center [907, 401] width 85 height 19
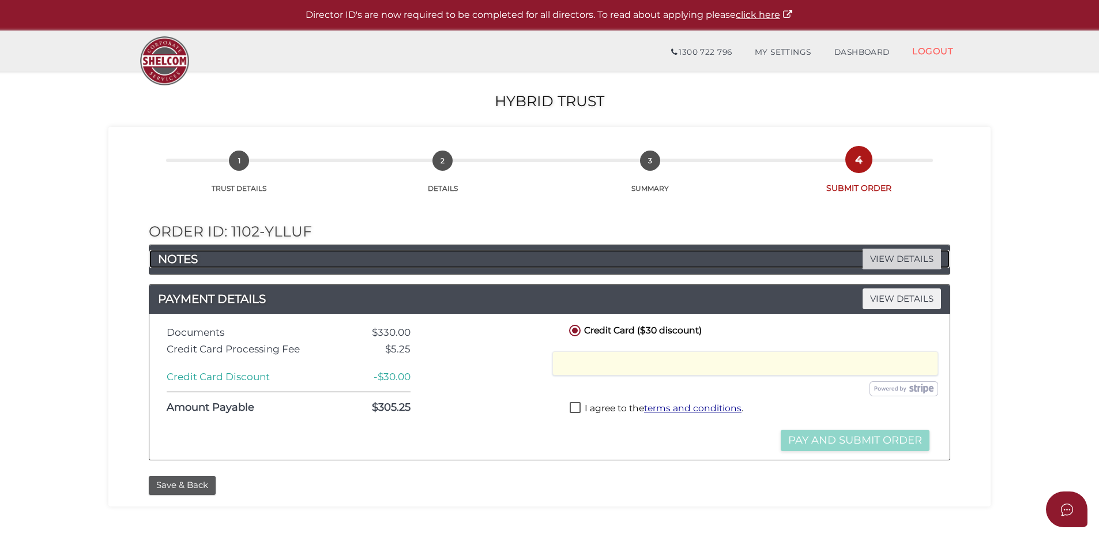
click at [870, 255] on span "VIEW DETAILS" at bounding box center [902, 259] width 78 height 20
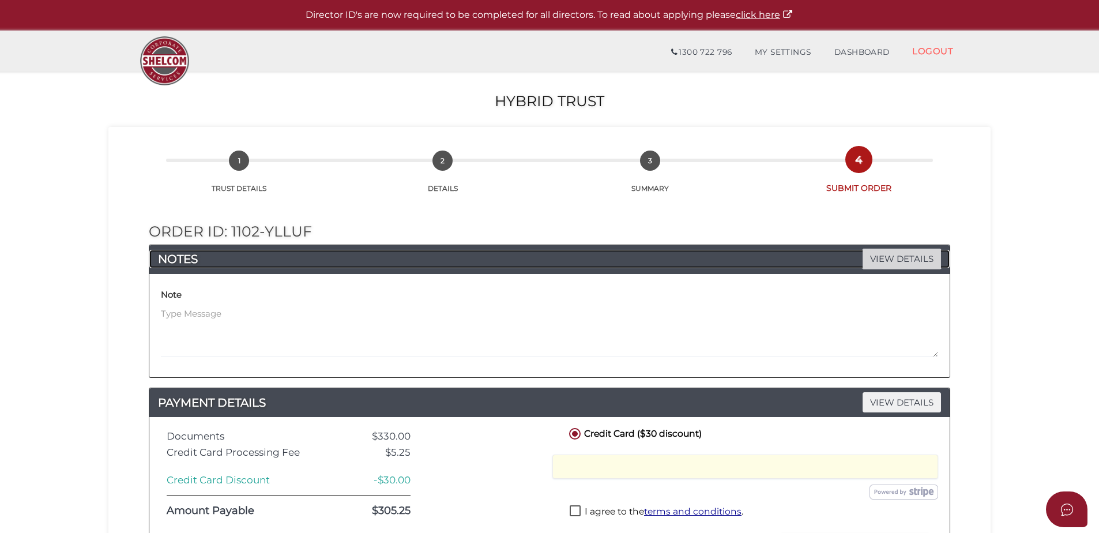
click at [882, 255] on span "VIEW DETAILS" at bounding box center [902, 259] width 78 height 20
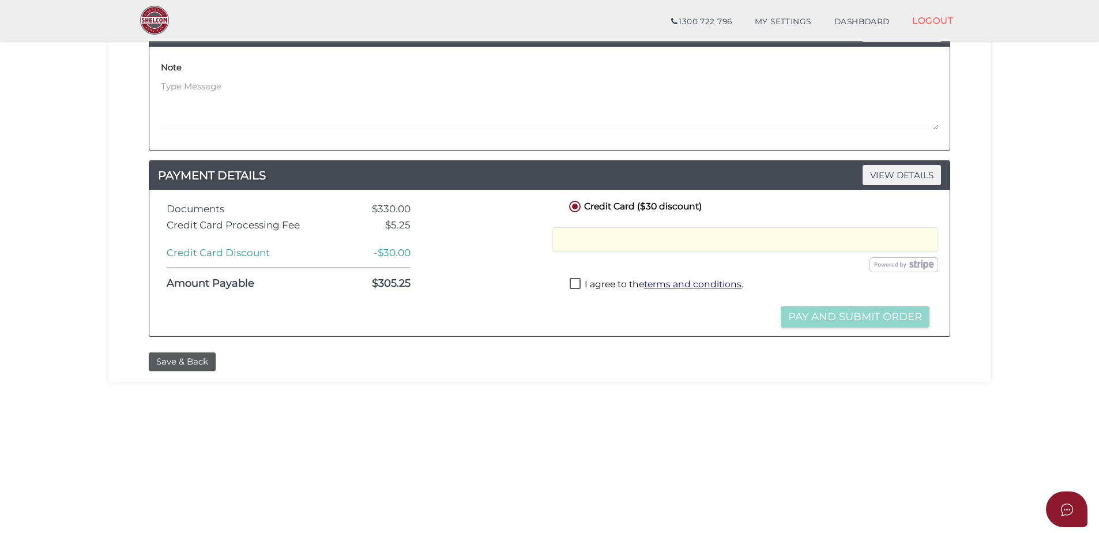
scroll to position [231, 0]
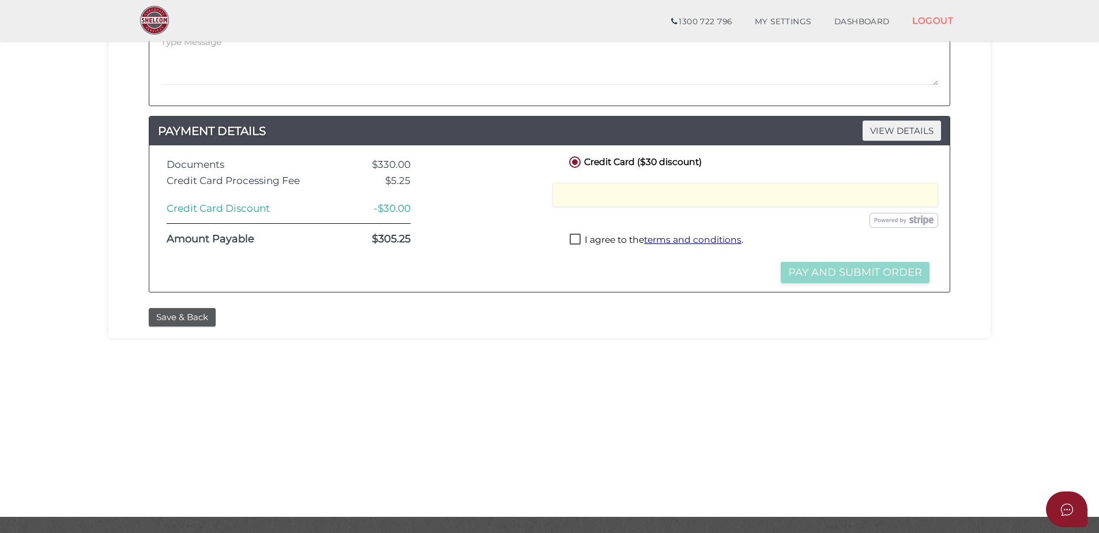
click at [642, 281] on div "Credit Card ($30 discount) Credit or Debit Card Loading saved cards... Select a…" at bounding box center [749, 218] width 383 height 129
click at [573, 239] on label "I agree to the terms and conditions ." at bounding box center [657, 241] width 174 height 14
checkbox input "true"
drag, startPoint x: 837, startPoint y: 273, endPoint x: 603, endPoint y: 287, distance: 234.5
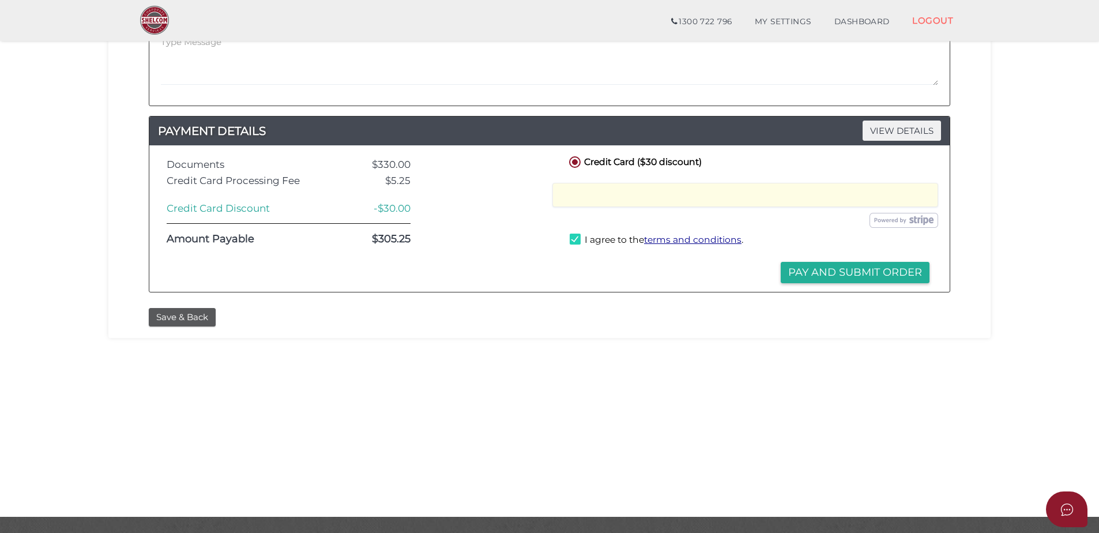
click at [835, 273] on button "Pay and Submit Order" at bounding box center [855, 272] width 149 height 21
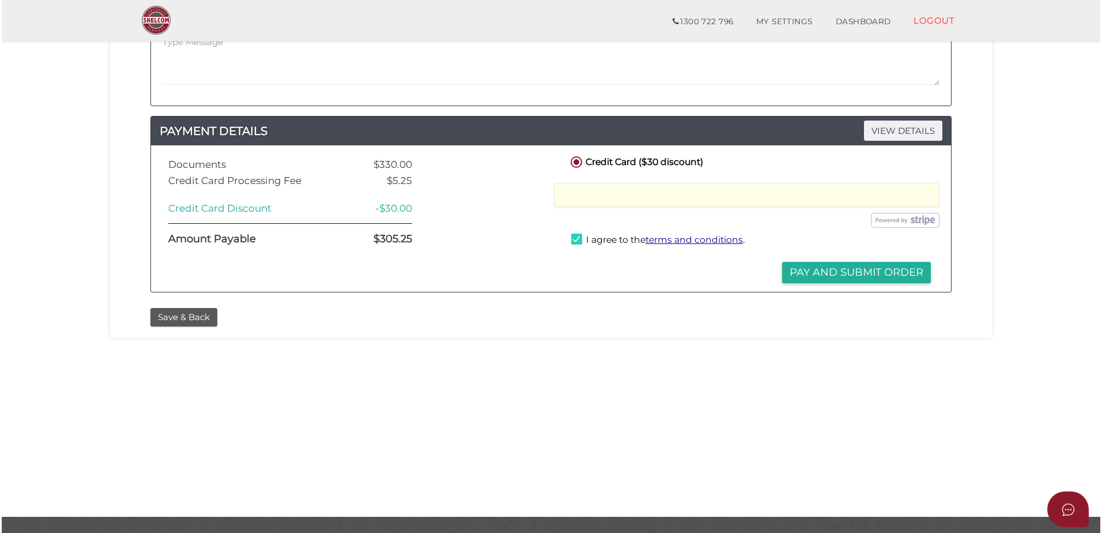
scroll to position [0, 0]
